Goal: Check status: Check status

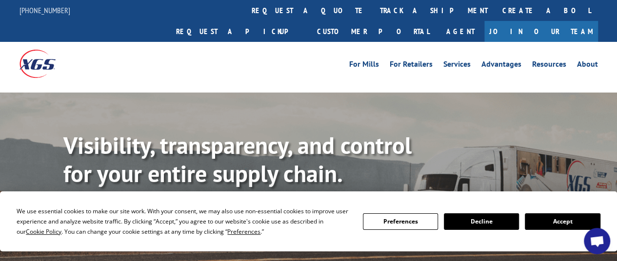
click at [554, 228] on button "Accept" at bounding box center [562, 222] width 75 height 17
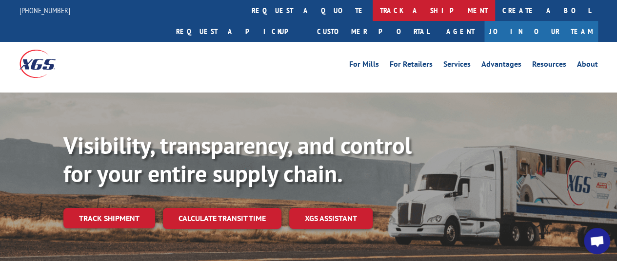
click at [373, 8] on link "track a shipment" at bounding box center [434, 10] width 122 height 21
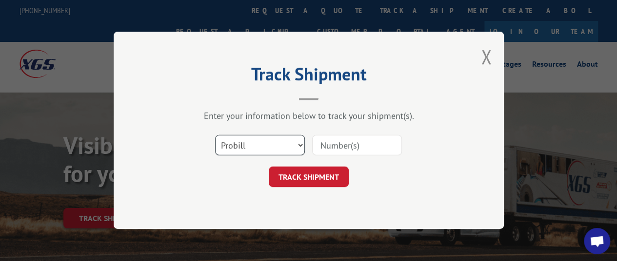
click at [299, 144] on select "Select category... Probill BOL PO" at bounding box center [260, 146] width 90 height 20
select select "bol"
click at [215, 136] on select "Select category... Probill BOL PO" at bounding box center [260, 146] width 90 height 20
click at [354, 147] on input at bounding box center [357, 146] width 90 height 20
type input "6100045936"
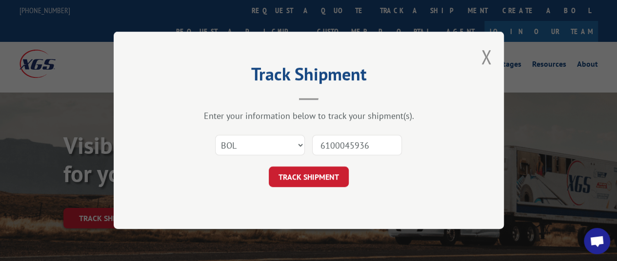
click button "TRACK SHIPMENT" at bounding box center [309, 177] width 80 height 20
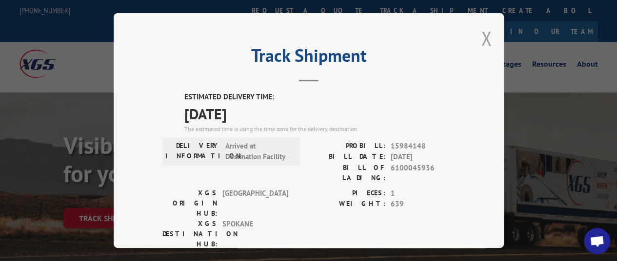
click at [481, 37] on button "Close modal" at bounding box center [486, 38] width 11 height 26
